Goal: Answer question/provide support: Answer question/provide support

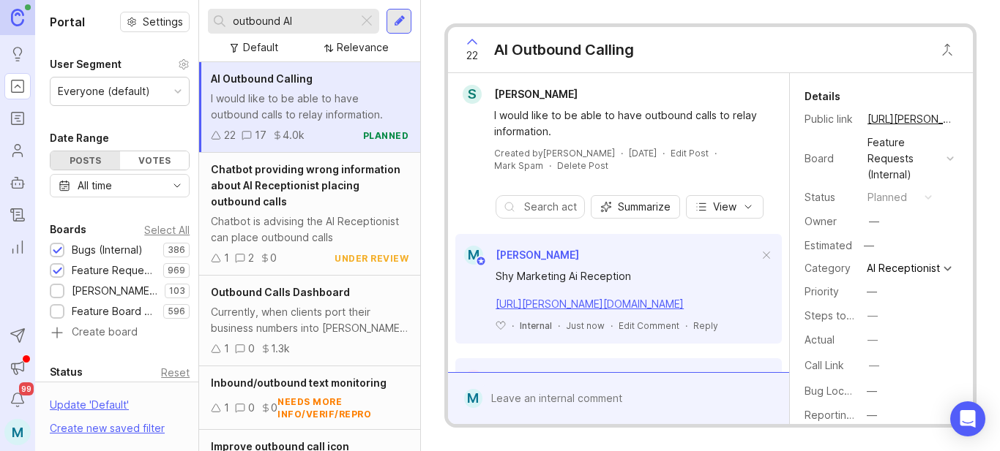
scroll to position [929, 0]
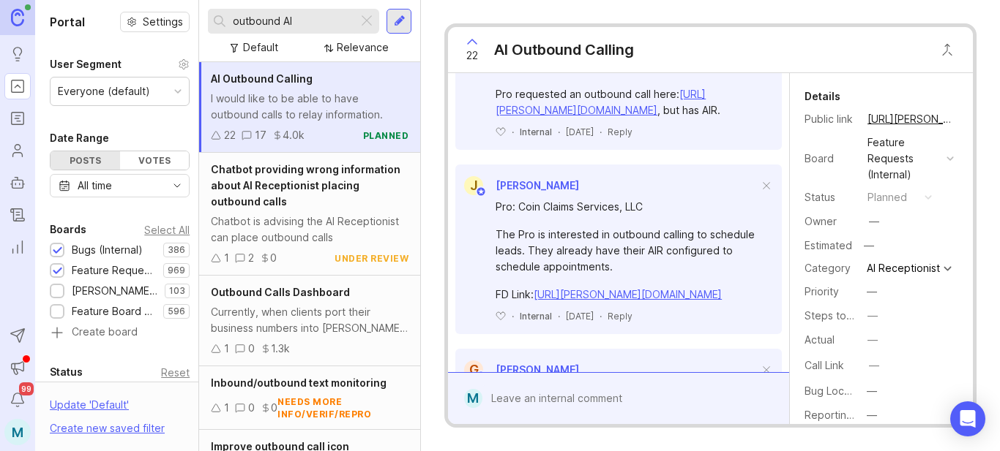
click at [59, 252] on div at bounding box center [58, 251] width 10 height 11
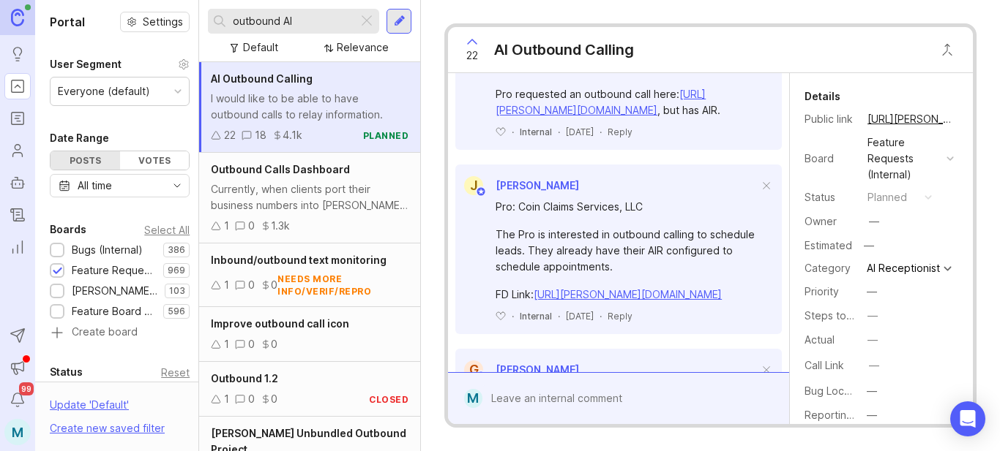
drag, startPoint x: 340, startPoint y: 24, endPoint x: 146, endPoint y: 14, distance: 194.9
click at [146, 14] on div "Portal Settings User Segment Everyone (default) Date Range Posts Votes All time…" at bounding box center [517, 225] width 964 height 451
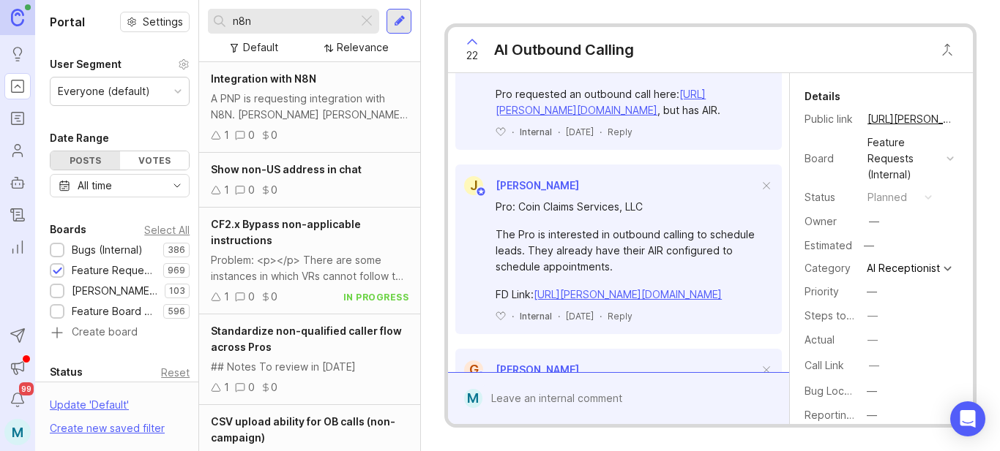
type input "n8n"
click at [325, 102] on div "A PNP is requesting integration with N8N. [PERSON_NAME] [PERSON_NAME][EMAIL_ADD…" at bounding box center [310, 107] width 198 height 32
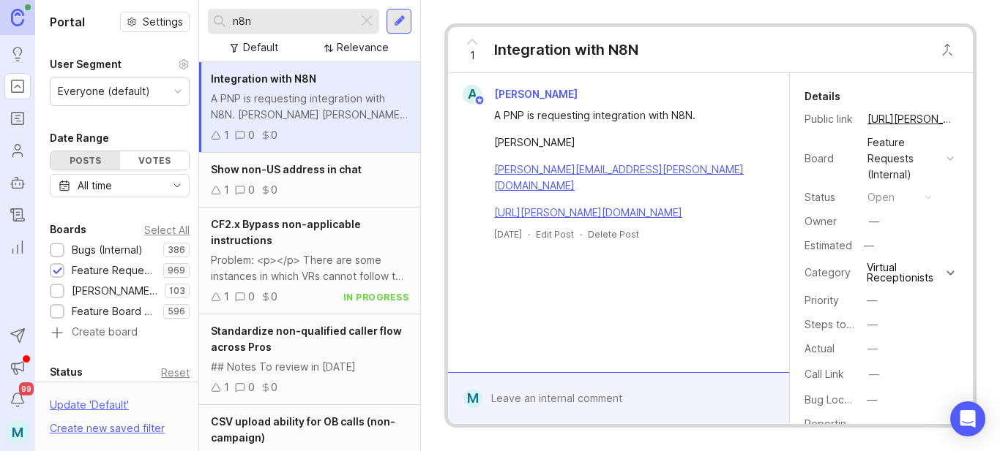
click at [545, 403] on div at bounding box center [628, 399] width 293 height 28
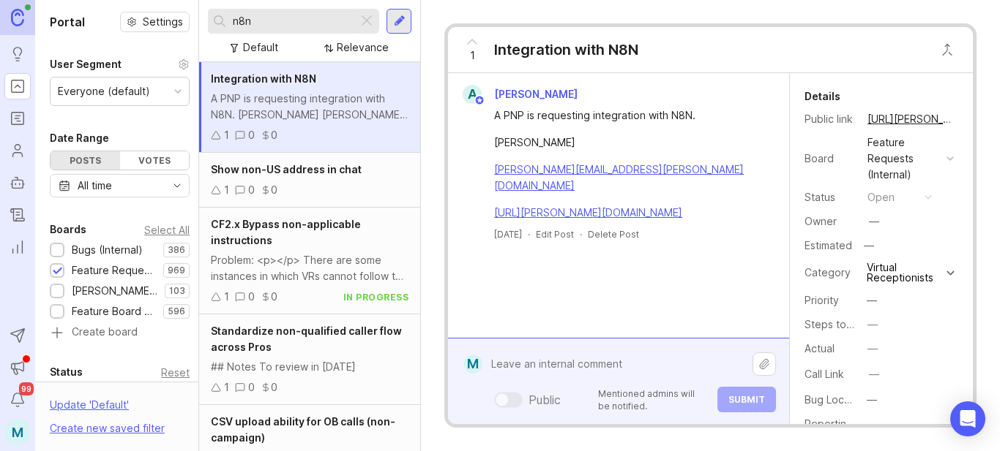
click at [555, 361] on textarea at bounding box center [617, 364] width 270 height 28
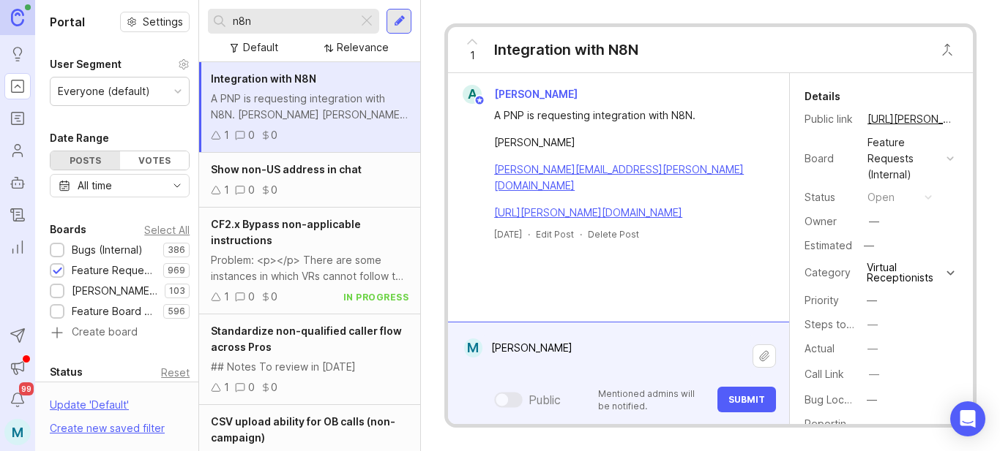
paste textarea "[PERSON_NAME][EMAIL_ADDRESS][DOMAIN_NAME]"
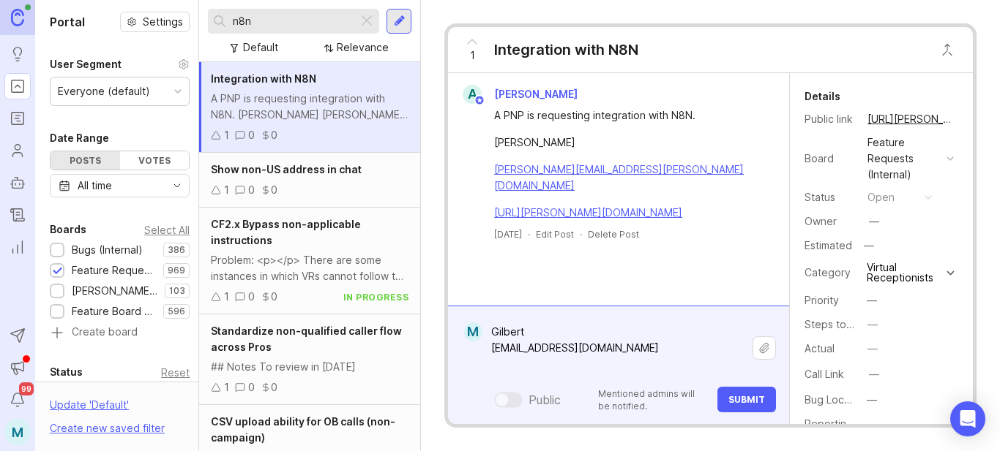
paste textarea "[URL][PERSON_NAME][DOMAIN_NAME]"
type textarea "Gilbert [EMAIL_ADDRESS][DOMAIN_NAME] [URL][PERSON_NAME][DOMAIN_NAME]"
click at [759, 400] on span "Submit" at bounding box center [746, 399] width 37 height 11
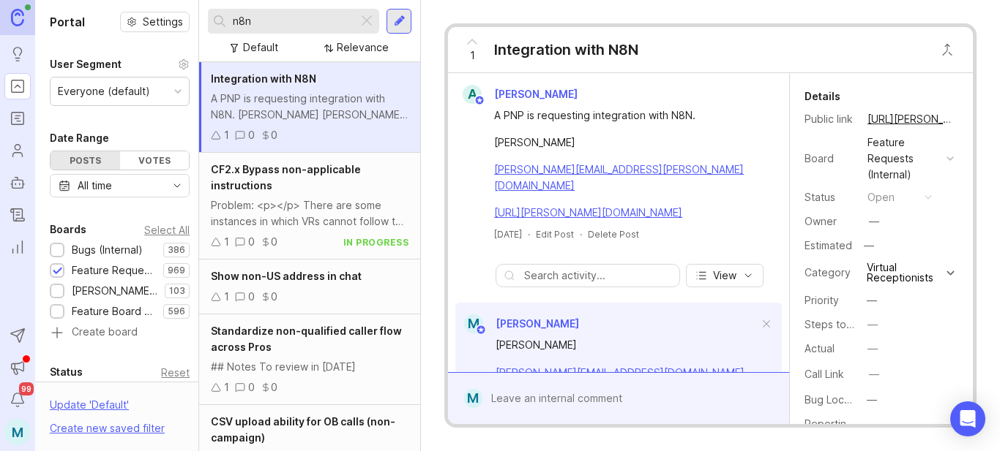
click at [478, 58] on div "1" at bounding box center [472, 50] width 28 height 38
click at [958, 121] on button "copy icon" at bounding box center [968, 119] width 20 height 20
